Goal: Task Accomplishment & Management: Manage account settings

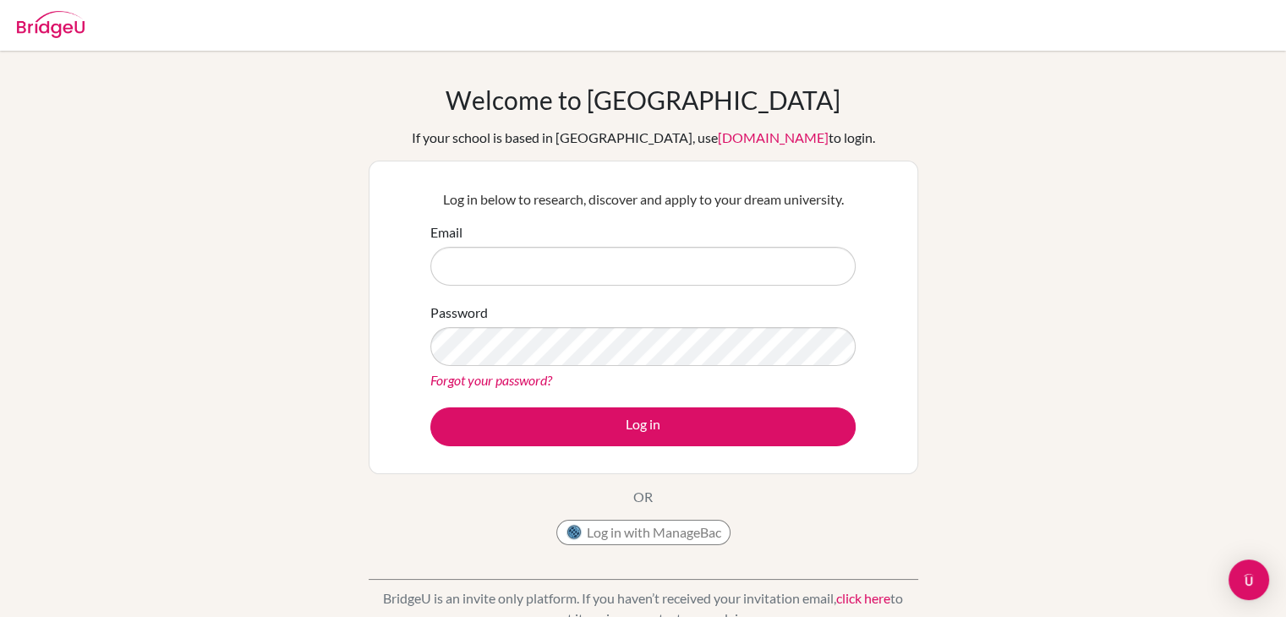
click at [529, 274] on input "Email" at bounding box center [642, 266] width 425 height 39
type input "[EMAIL_ADDRESS][DOMAIN_NAME]"
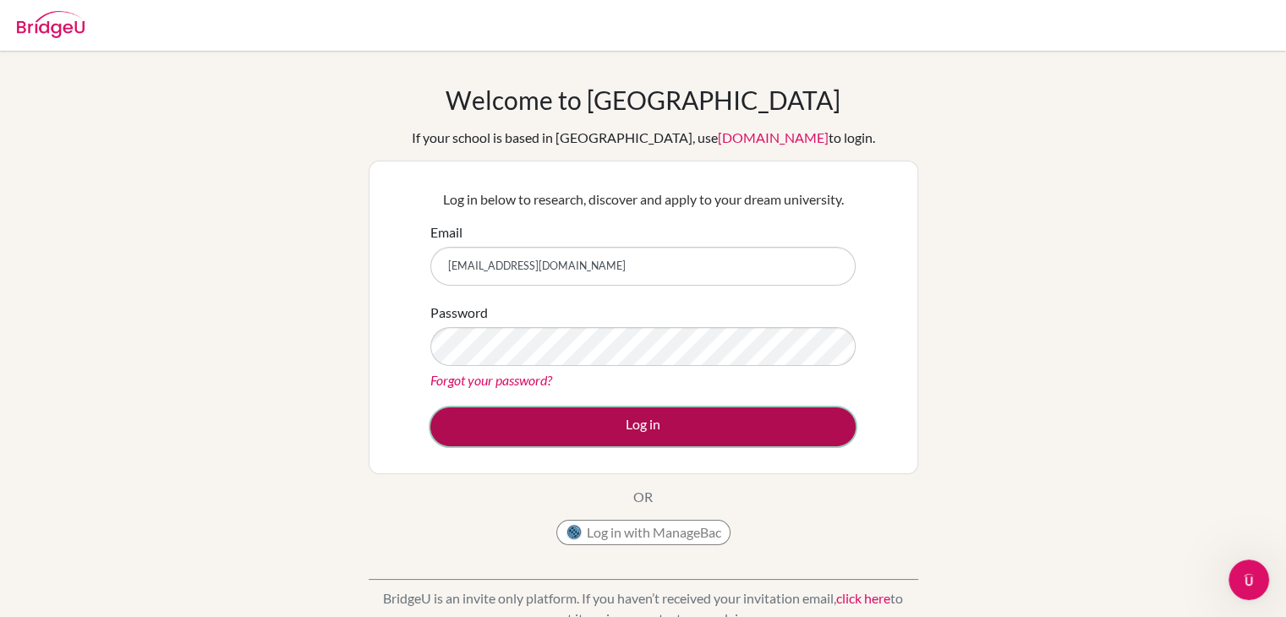
click at [647, 430] on button "Log in" at bounding box center [642, 426] width 425 height 39
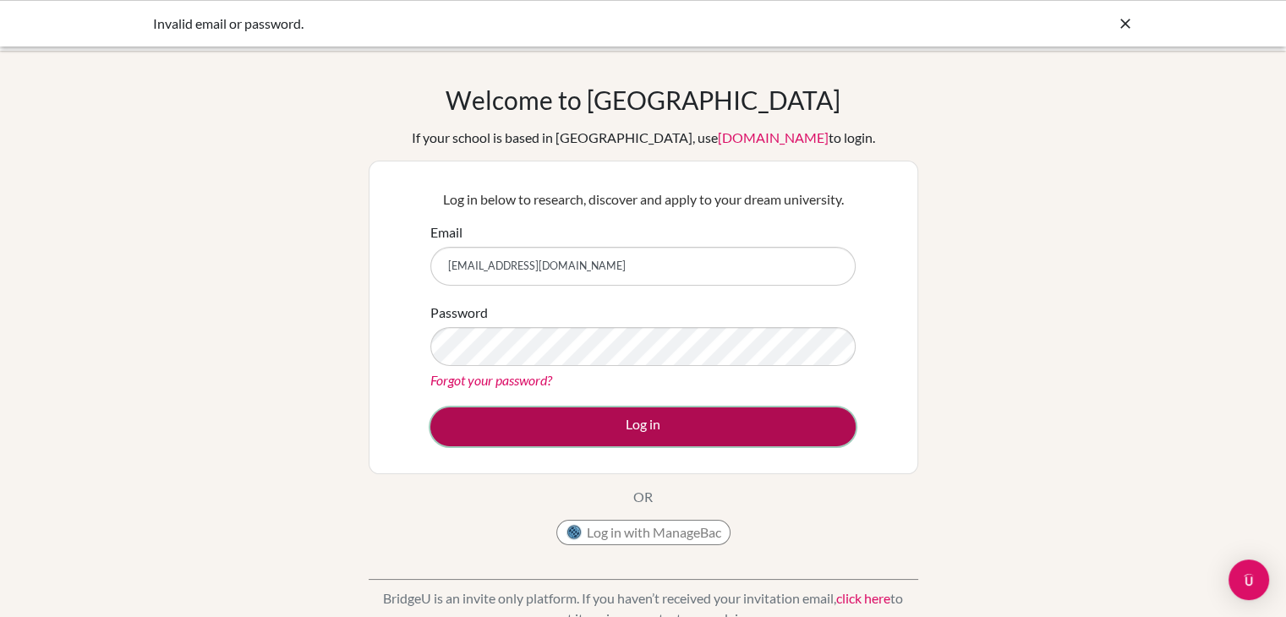
click at [612, 416] on button "Log in" at bounding box center [642, 426] width 425 height 39
click at [636, 424] on button "Log in" at bounding box center [642, 426] width 425 height 39
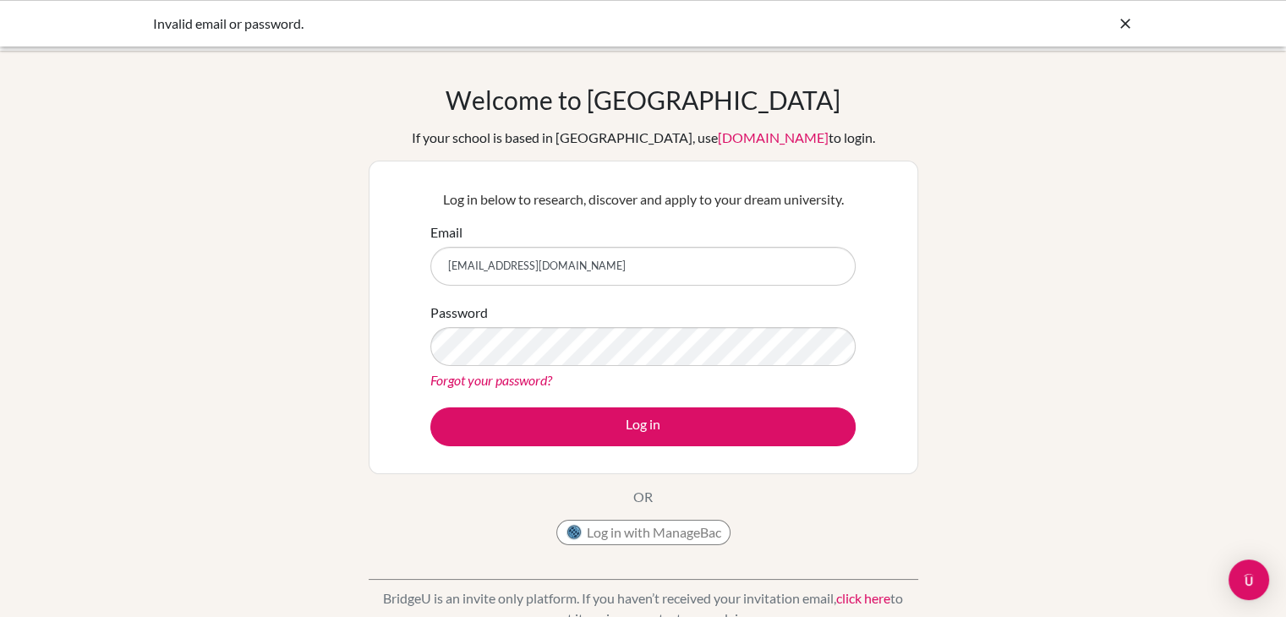
click at [653, 258] on input "[EMAIL_ADDRESS][DOMAIN_NAME]" at bounding box center [642, 266] width 425 height 39
type input "a"
